Goal: Task Accomplishment & Management: Manage account settings

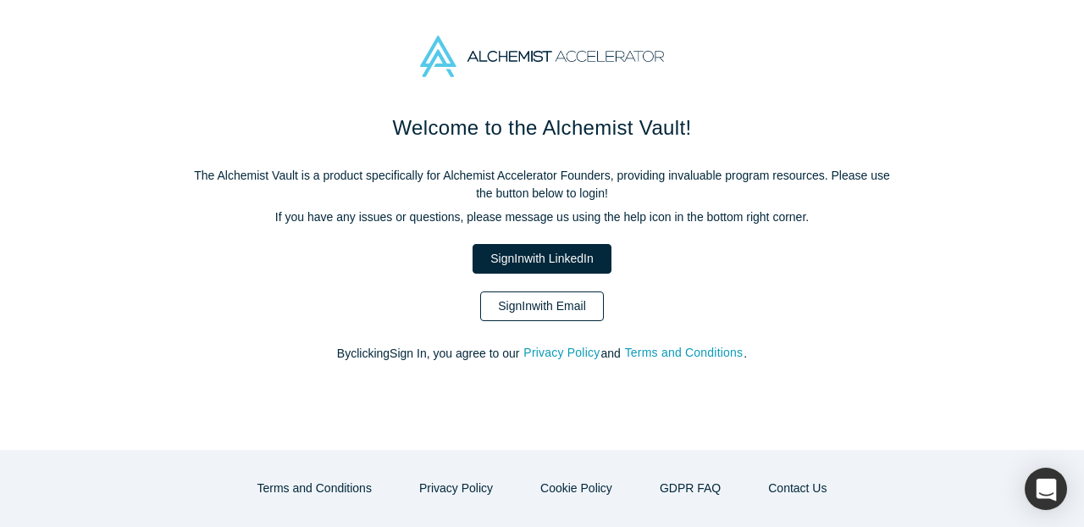
click at [548, 304] on link "Sign In with Email" at bounding box center [542, 306] width 124 height 30
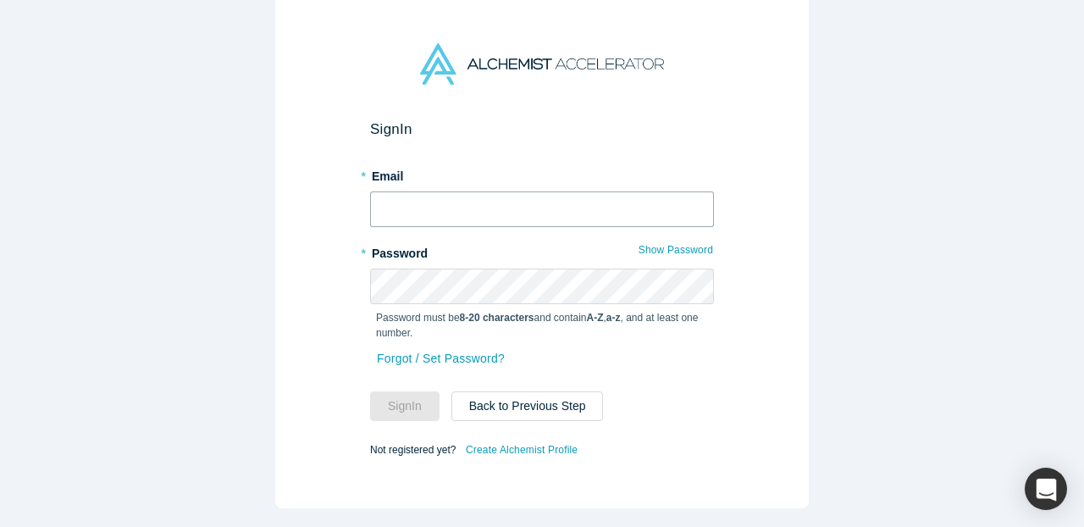
click at [525, 203] on input "text" at bounding box center [542, 209] width 344 height 36
type input "[EMAIL_ADDRESS][DOMAIN_NAME]"
click at [406, 411] on button "Sign In" at bounding box center [404, 406] width 69 height 30
